Goal: Task Accomplishment & Management: Manage account settings

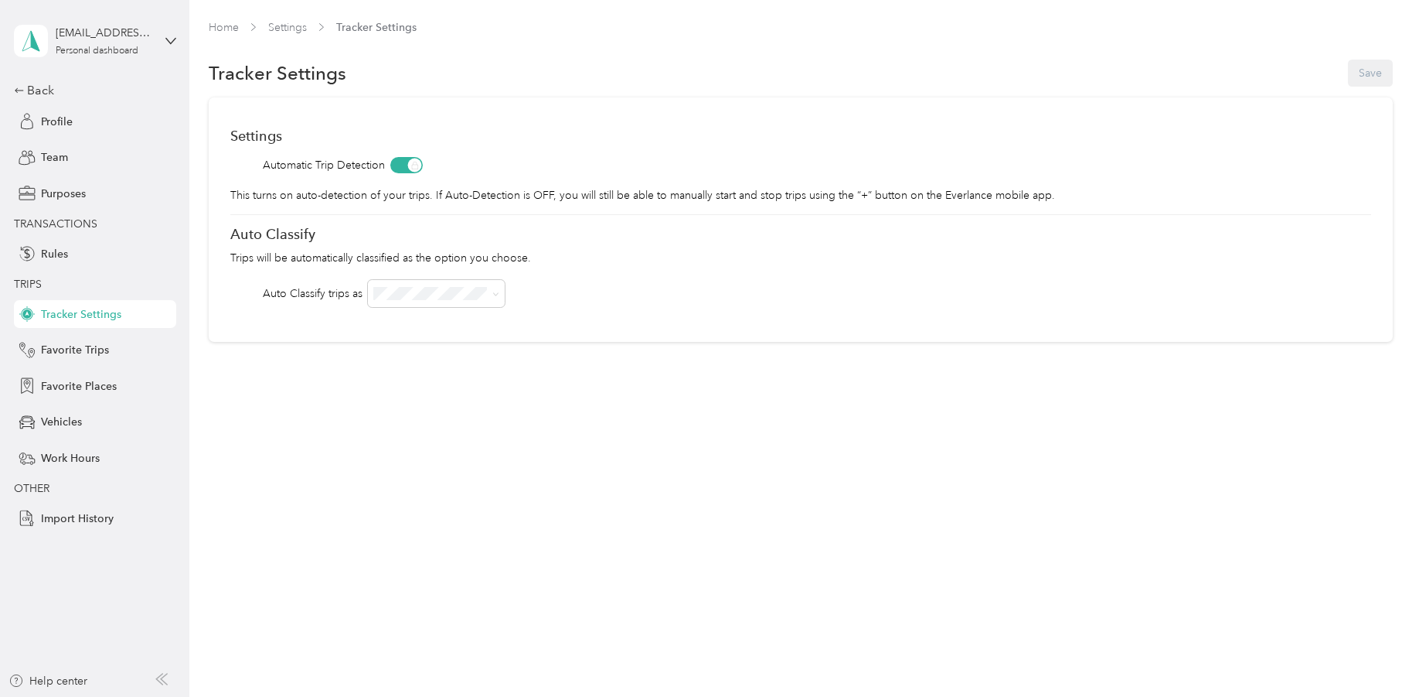
click at [106, 104] on div "Back Profile Team Purposes TRANSACTIONS Rules TRIPS Tracker Settings Favorite T…" at bounding box center [95, 306] width 162 height 451
click at [46, 155] on span "Team" at bounding box center [54, 157] width 27 height 16
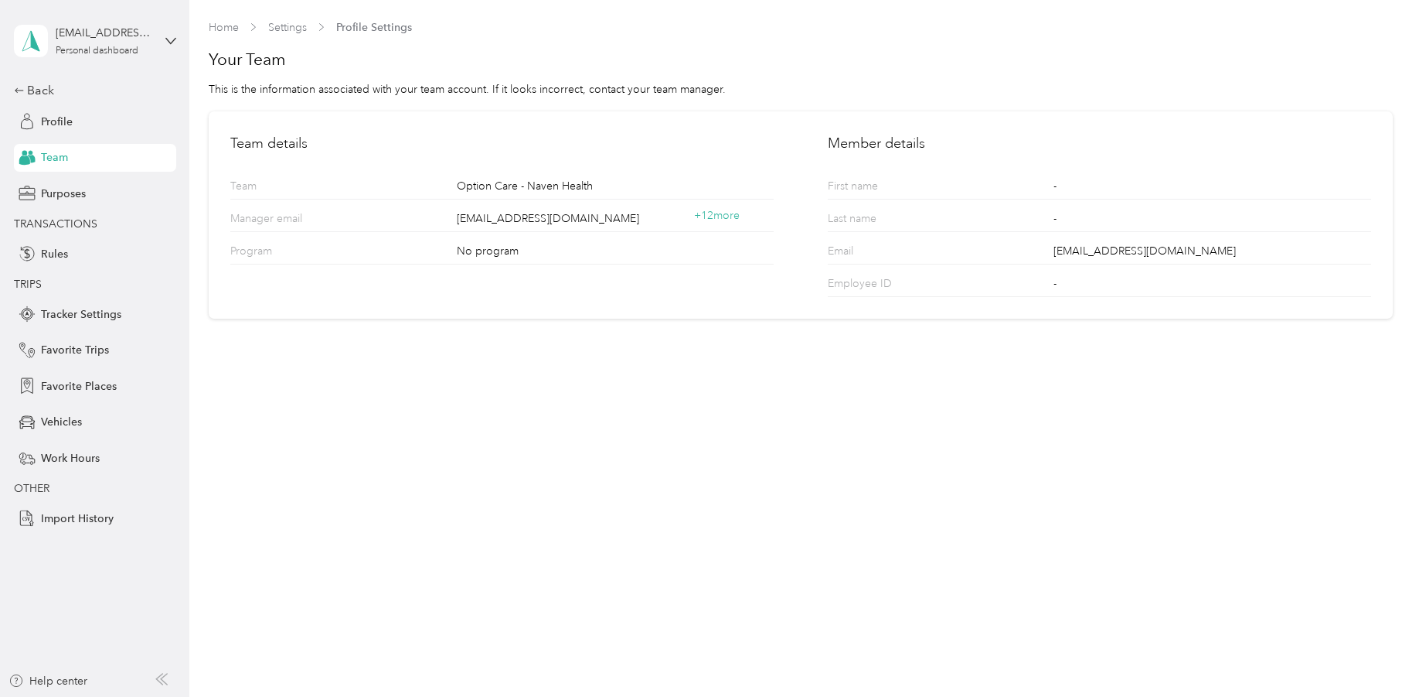
click at [266, 29] on div "Home Settings Profile Settings" at bounding box center [310, 27] width 203 height 16
click at [60, 94] on div "Back" at bounding box center [91, 90] width 155 height 19
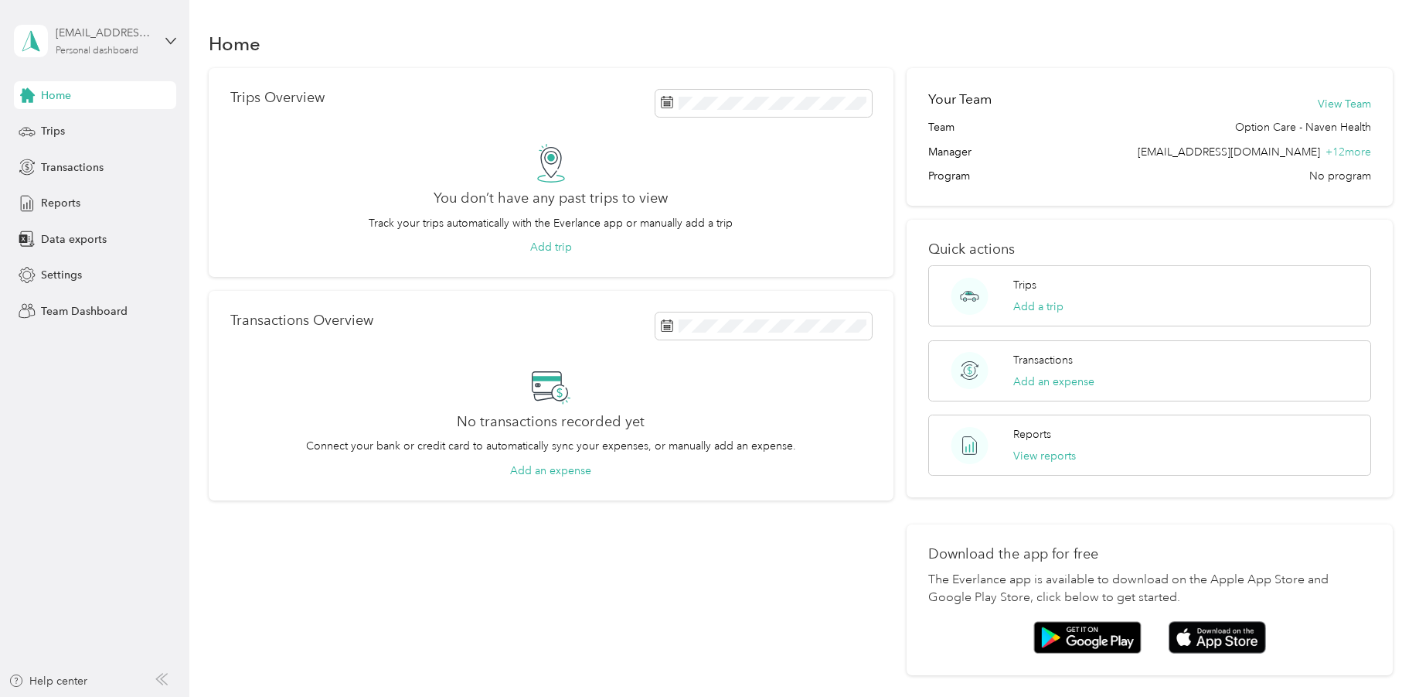
click at [118, 34] on div "[EMAIL_ADDRESS][DOMAIN_NAME]" at bounding box center [104, 33] width 97 height 16
click at [125, 157] on div "Personal dashboard" at bounding box center [77, 159] width 100 height 16
click at [96, 16] on div "[EMAIL_ADDRESS][DOMAIN_NAME] Personal dashboard" at bounding box center [95, 41] width 162 height 54
click at [96, 37] on div "[EMAIL_ADDRESS][DOMAIN_NAME]" at bounding box center [104, 33] width 97 height 16
click at [118, 128] on div "Team dashboard" at bounding box center [177, 127] width 304 height 27
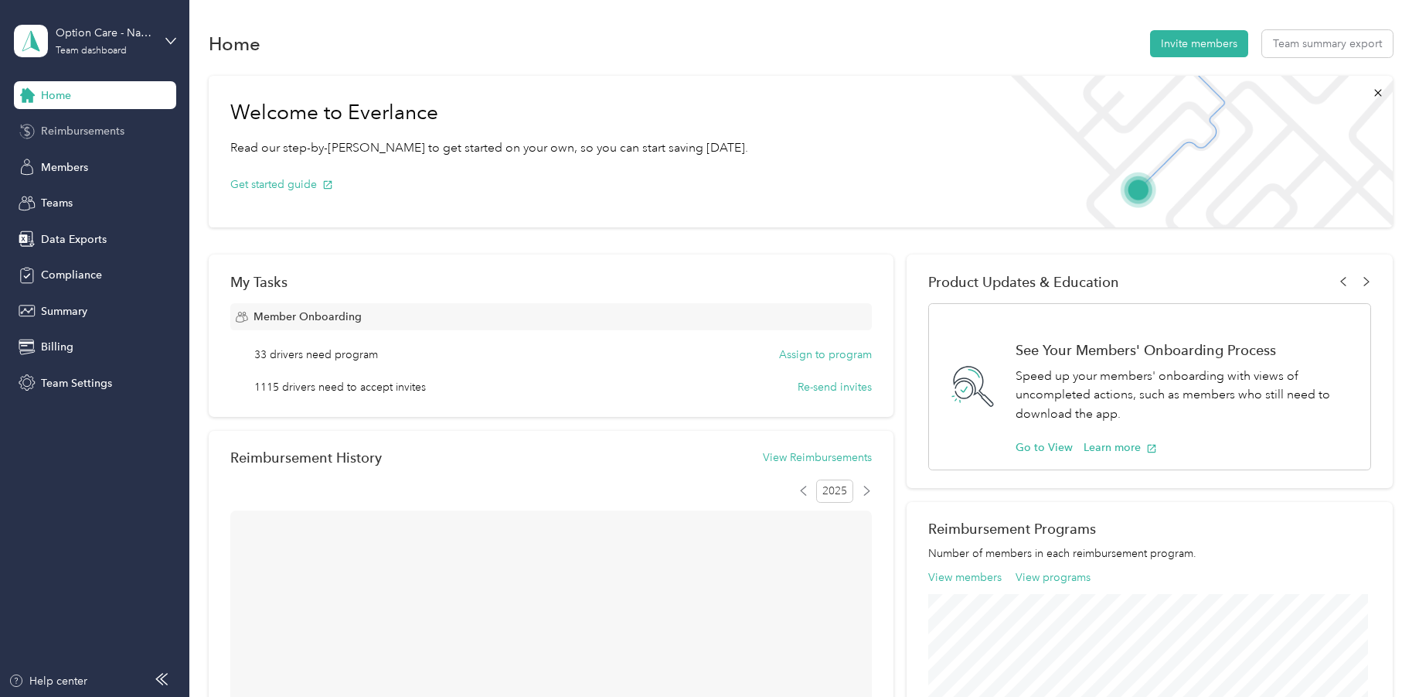
click at [94, 136] on span "Reimbursements" at bounding box center [82, 131] width 83 height 16
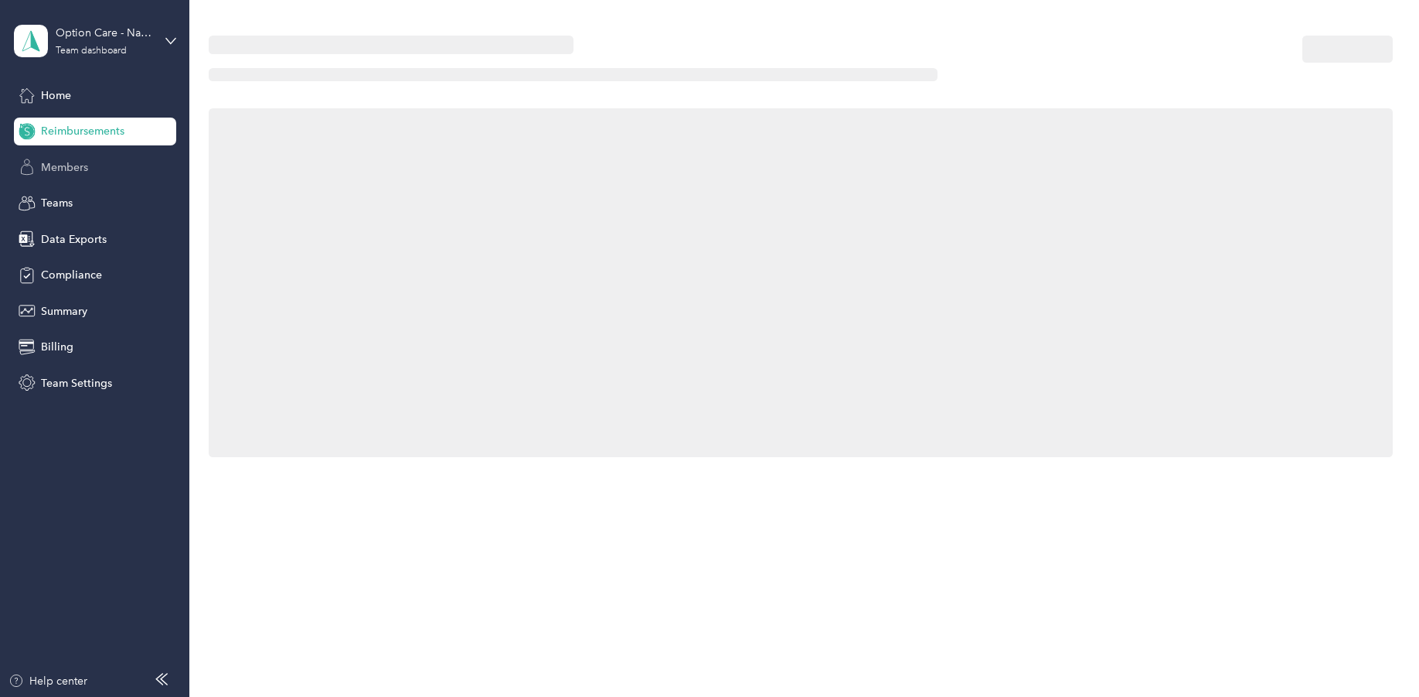
click at [86, 164] on span "Members" at bounding box center [64, 167] width 47 height 16
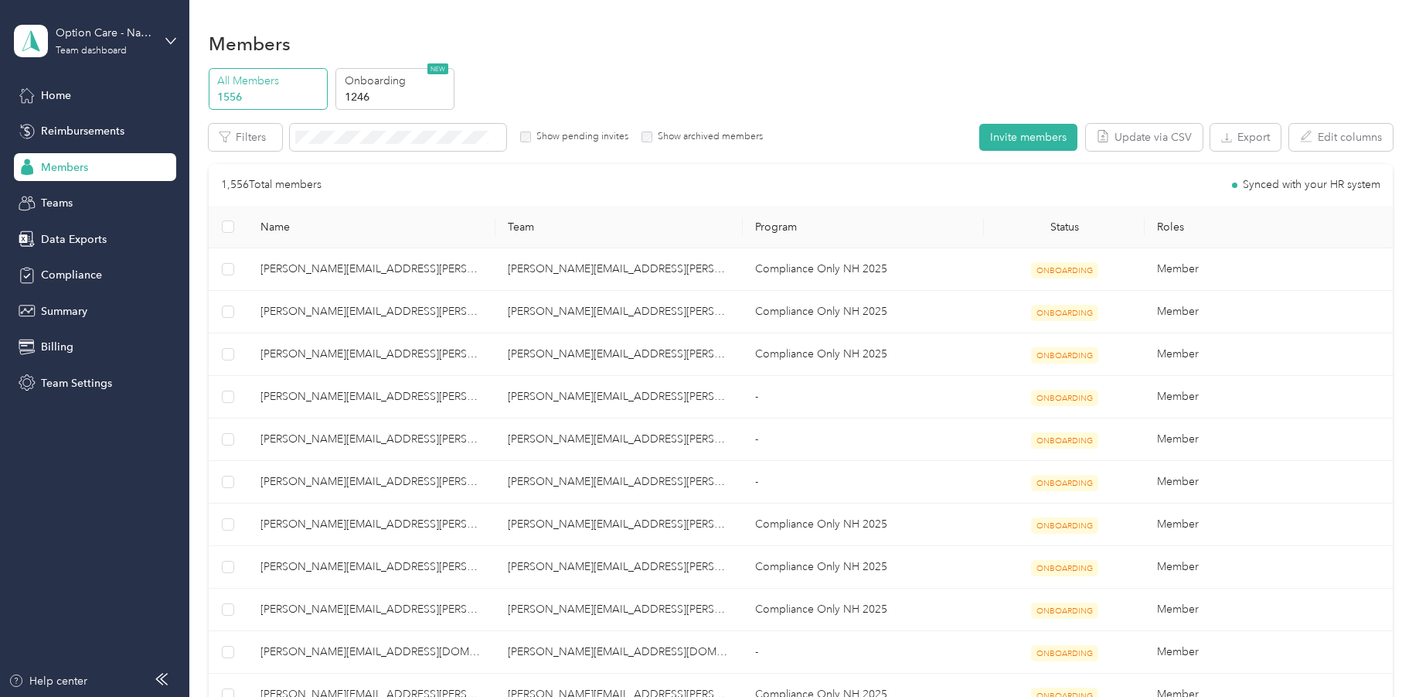
click at [467, 147] on span at bounding box center [398, 137] width 216 height 27
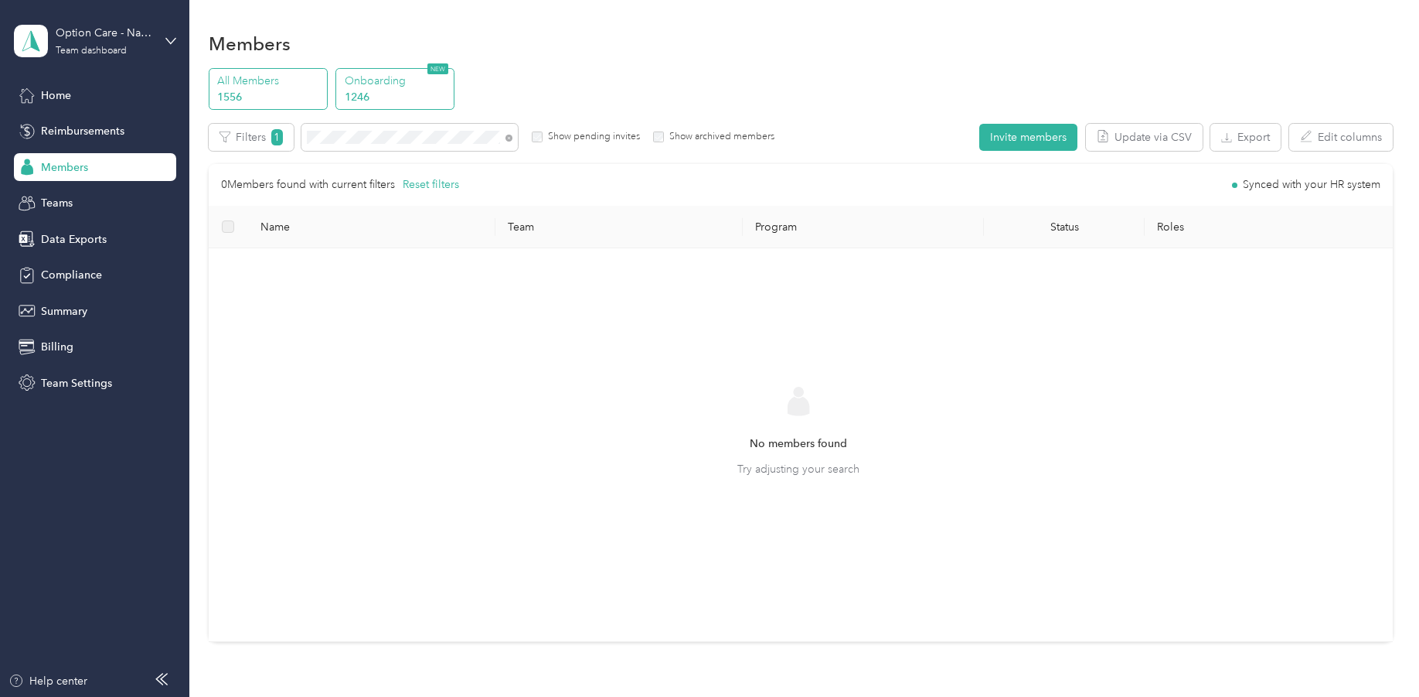
click at [426, 95] on p "1246" at bounding box center [397, 97] width 105 height 16
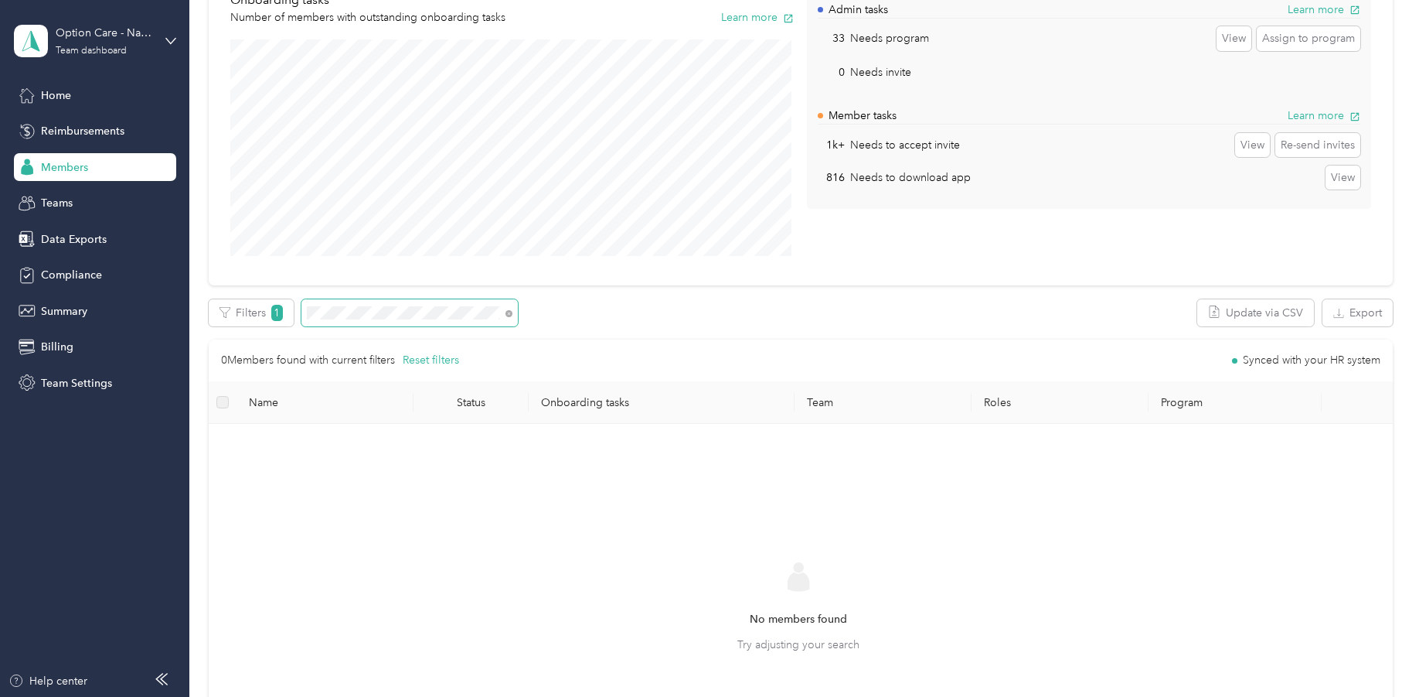
click at [362, 320] on span at bounding box center [409, 312] width 216 height 27
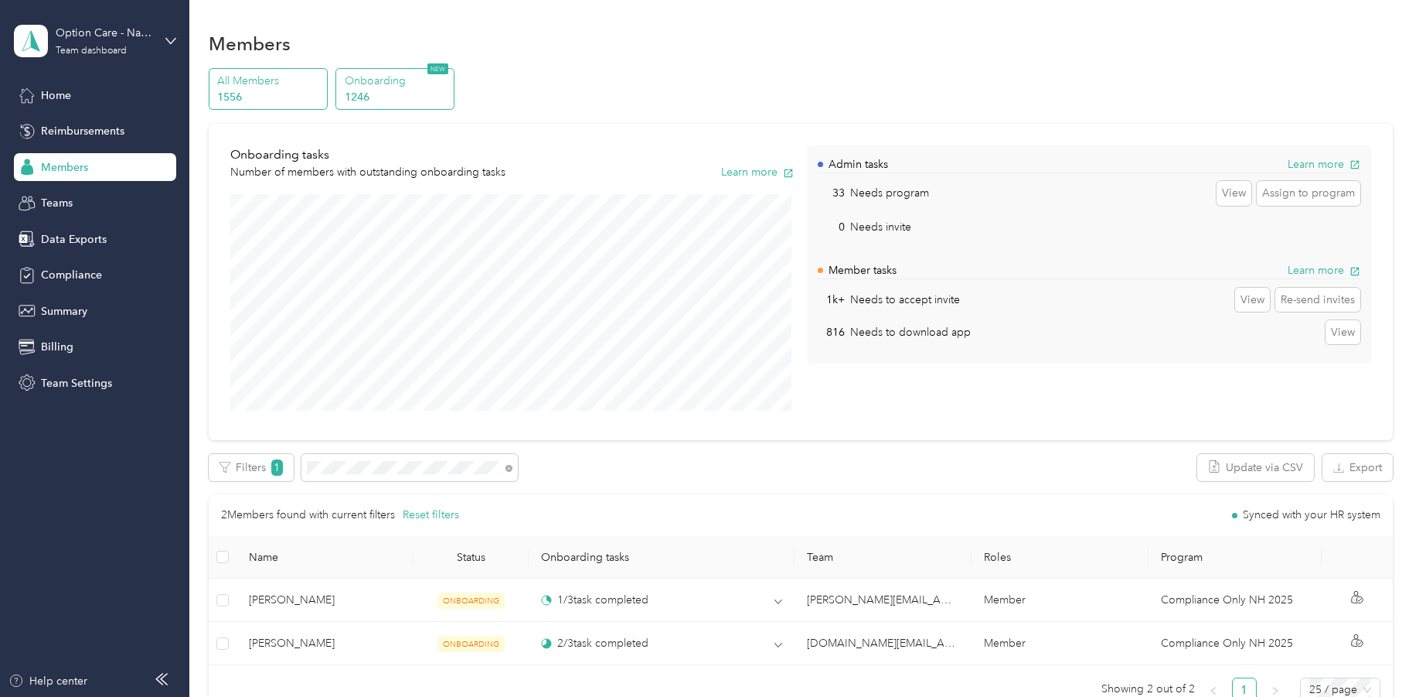
click at [268, 88] on p "All Members" at bounding box center [269, 81] width 105 height 16
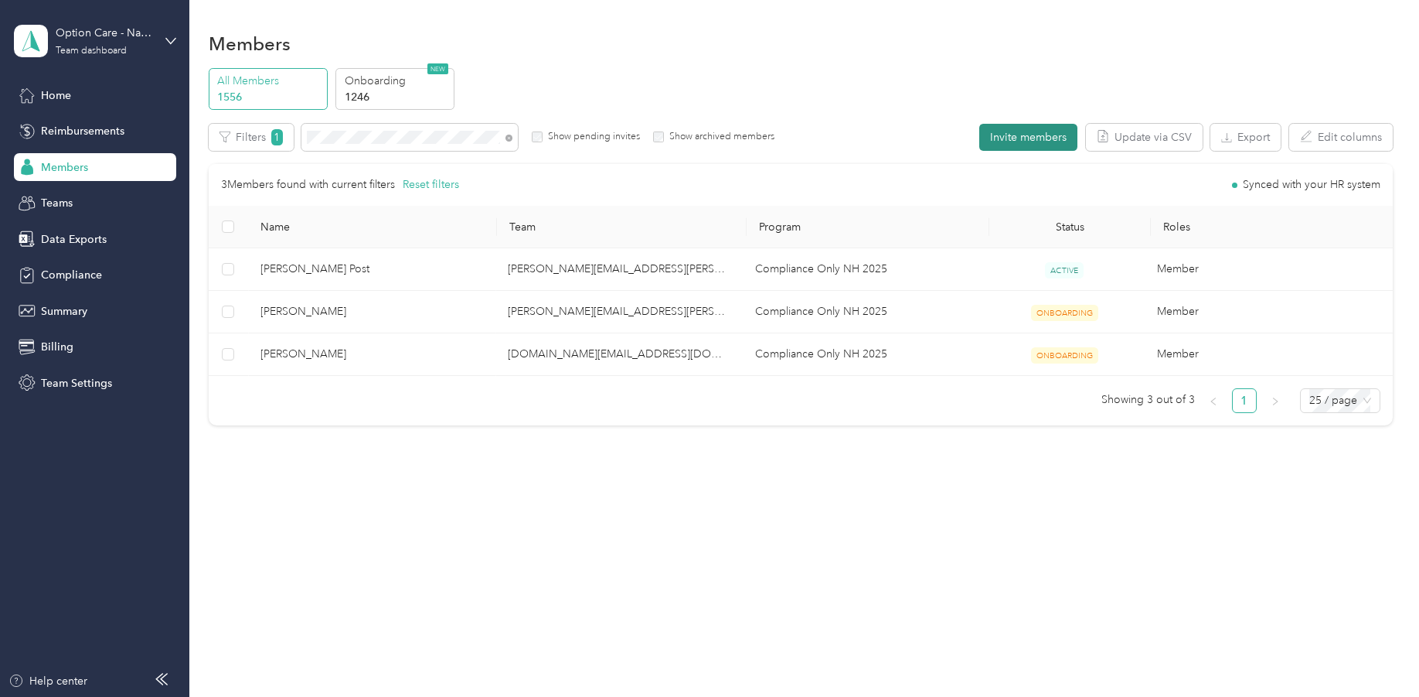
click at [1021, 144] on button "Invite members" at bounding box center [1028, 137] width 98 height 27
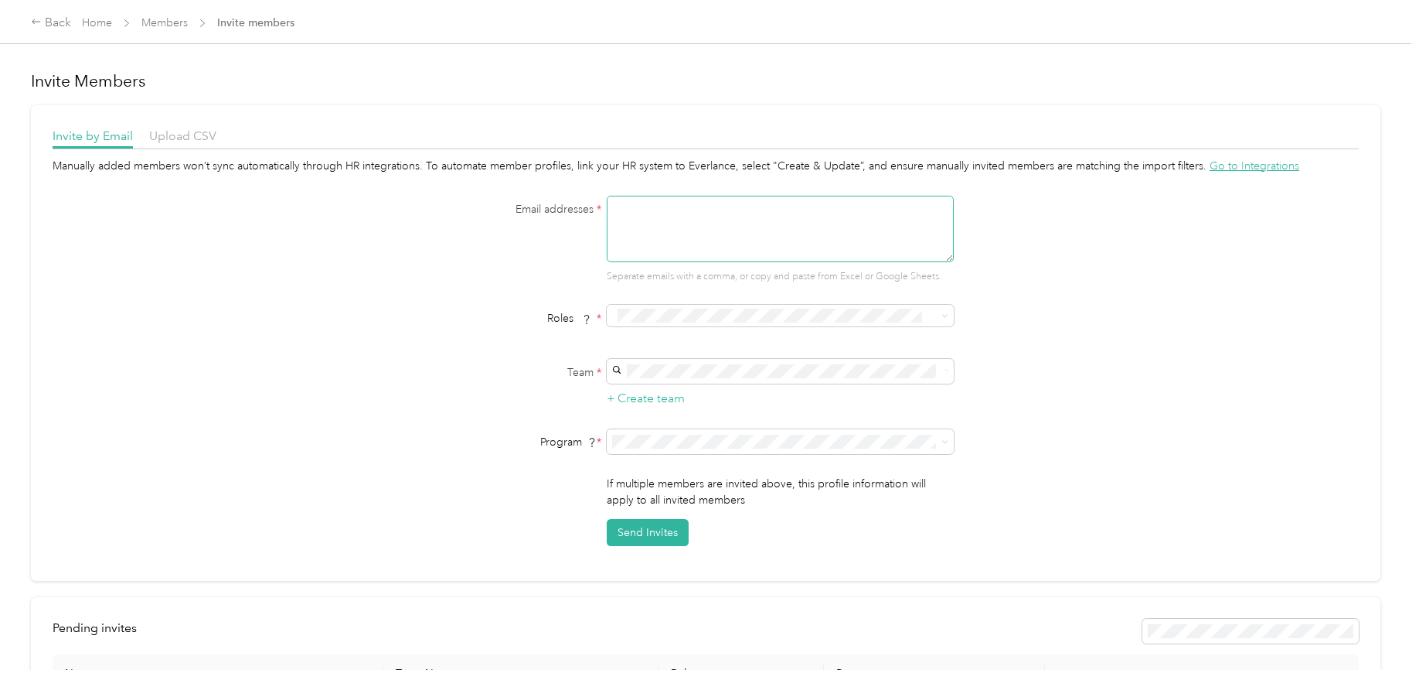
click at [769, 229] on textarea at bounding box center [780, 229] width 347 height 66
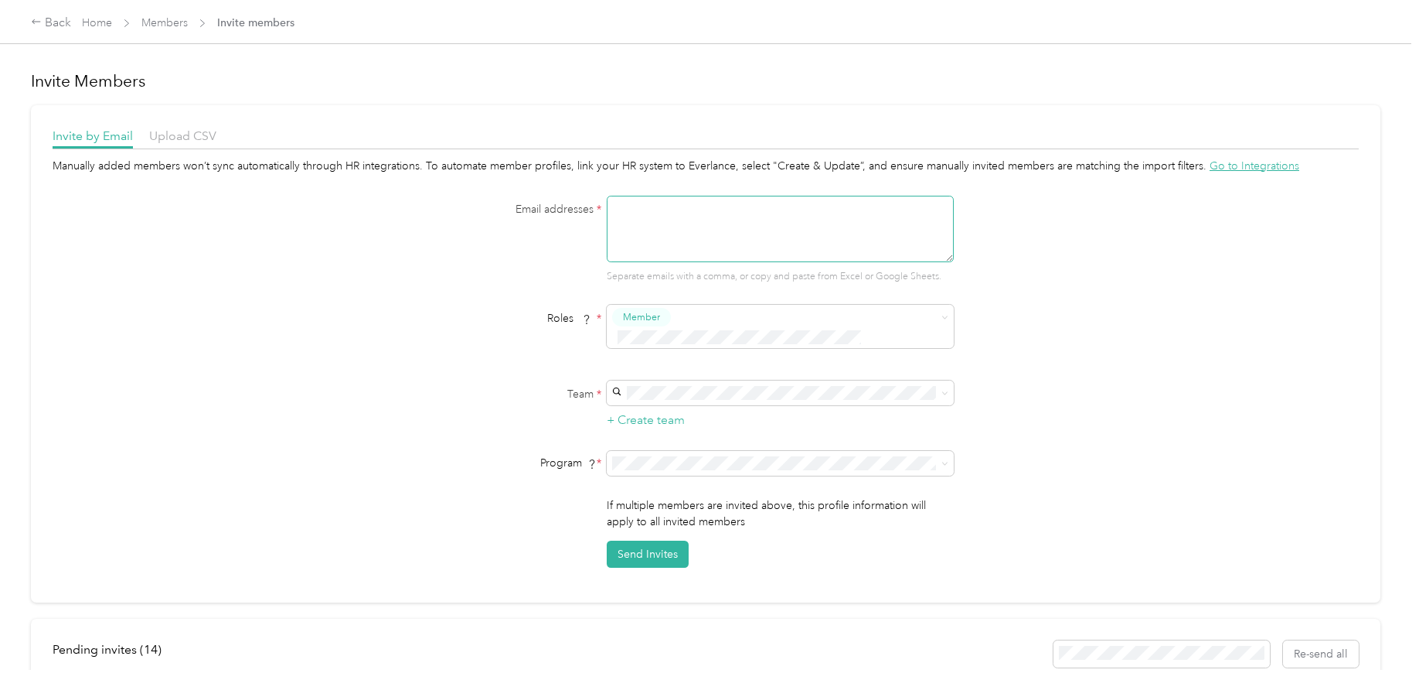
click at [769, 228] on textarea at bounding box center [780, 229] width 347 height 66
click at [678, 213] on textarea at bounding box center [780, 229] width 347 height 66
type textarea "c"
click at [49, 19] on div "Back" at bounding box center [51, 23] width 40 height 19
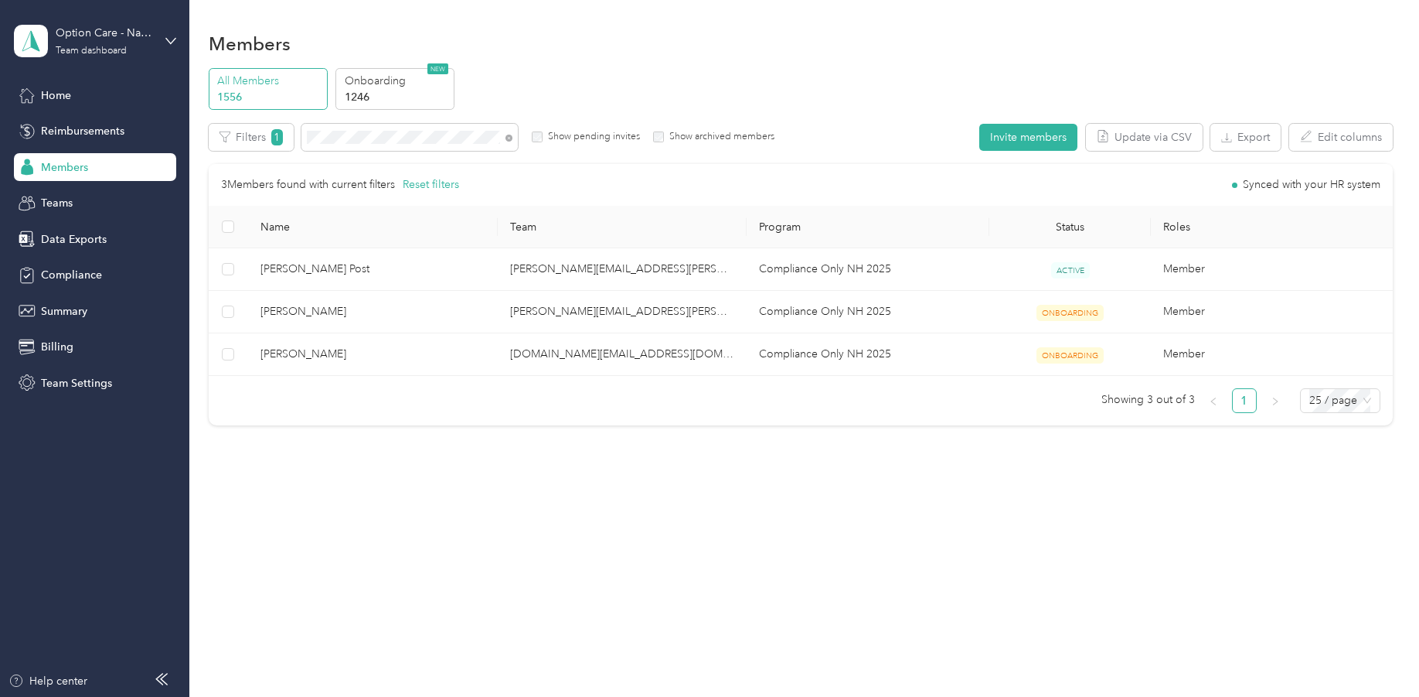
click at [777, 532] on div "Members All Members 1556 Onboarding 1246 NEW Edit role Edit team Edit program E…" at bounding box center [800, 348] width 1222 height 697
